Goal: Navigation & Orientation: Find specific page/section

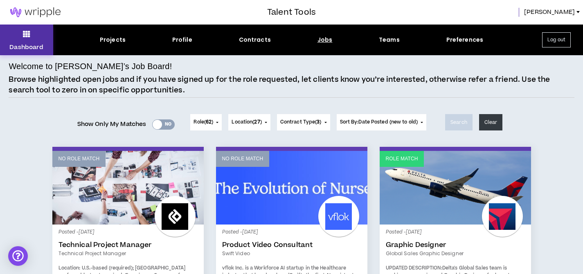
click at [16, 47] on p "Dashboard" at bounding box center [26, 47] width 34 height 9
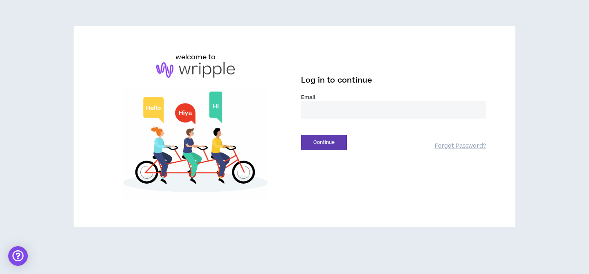
click at [313, 105] on input "email" at bounding box center [393, 110] width 185 height 18
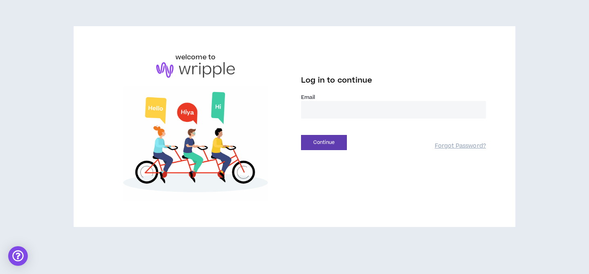
type input "**********"
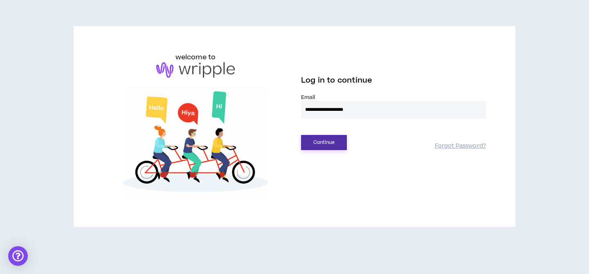
click at [321, 140] on button "Continue" at bounding box center [324, 142] width 46 height 15
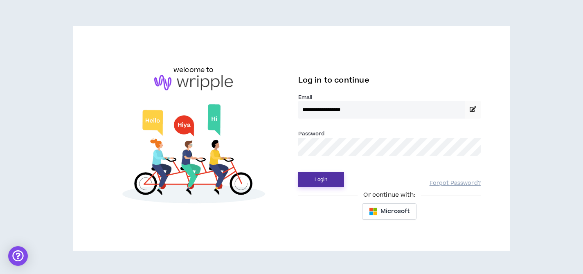
click at [315, 176] on button "Login" at bounding box center [321, 179] width 46 height 15
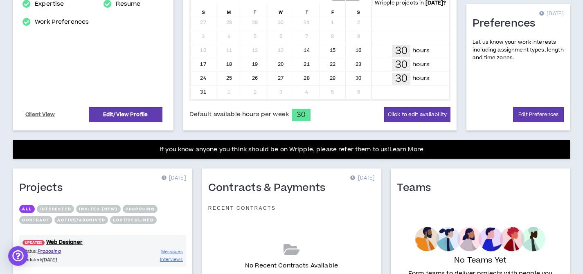
scroll to position [292, 0]
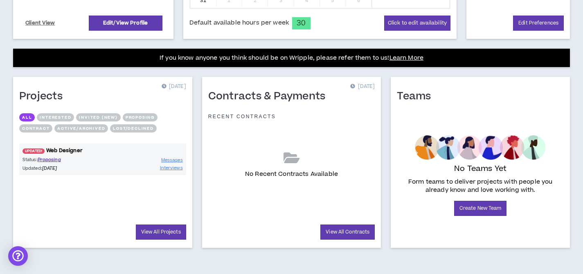
click at [75, 149] on link "UPDATED! Web Designer" at bounding box center [102, 151] width 167 height 8
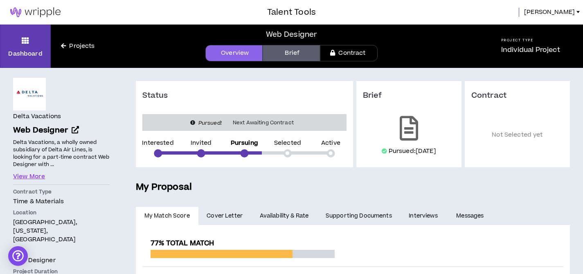
click at [67, 45] on link "Projects" at bounding box center [78, 46] width 54 height 9
